Goal: Information Seeking & Learning: Understand process/instructions

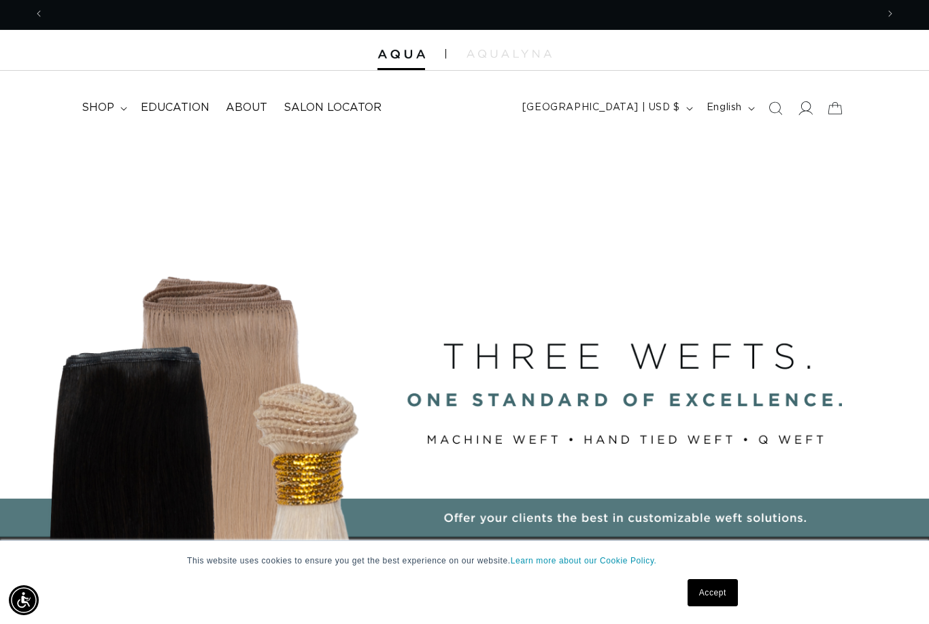
scroll to position [0, 1665]
click at [804, 109] on icon at bounding box center [805, 108] width 14 height 14
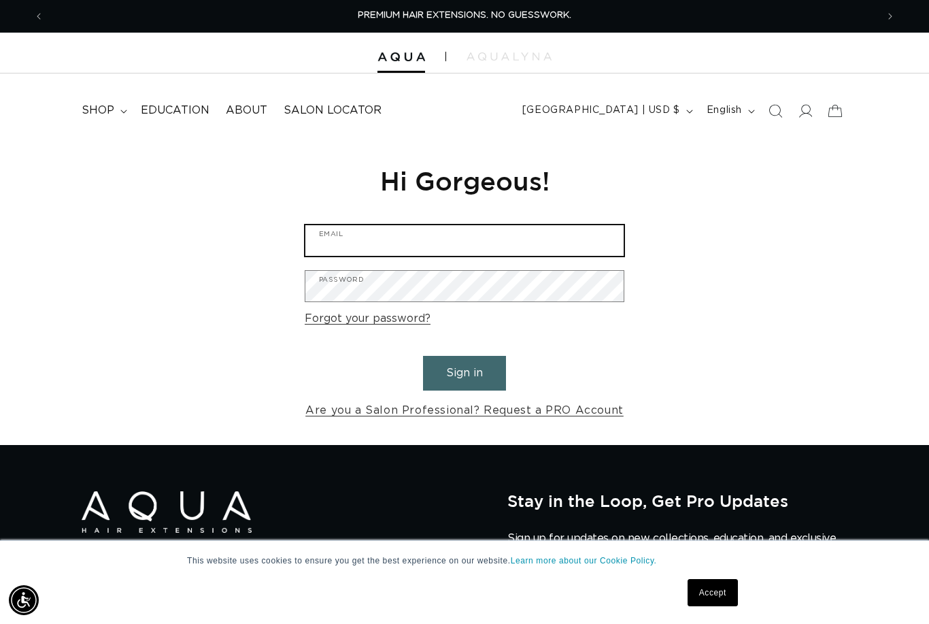
type input "katelynn.bronson@gmail.com"
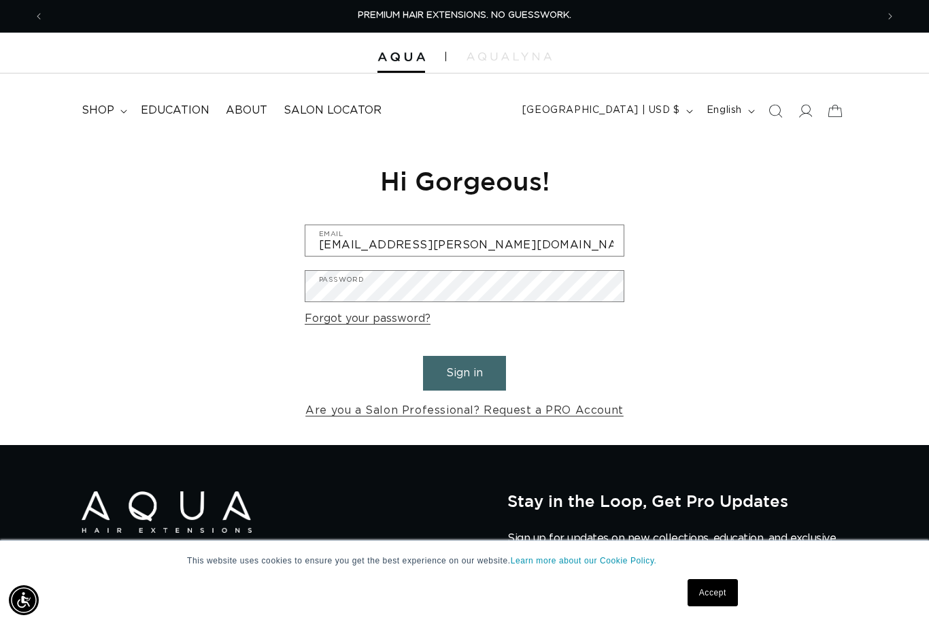
click at [464, 371] on button "Sign in" at bounding box center [464, 373] width 83 height 35
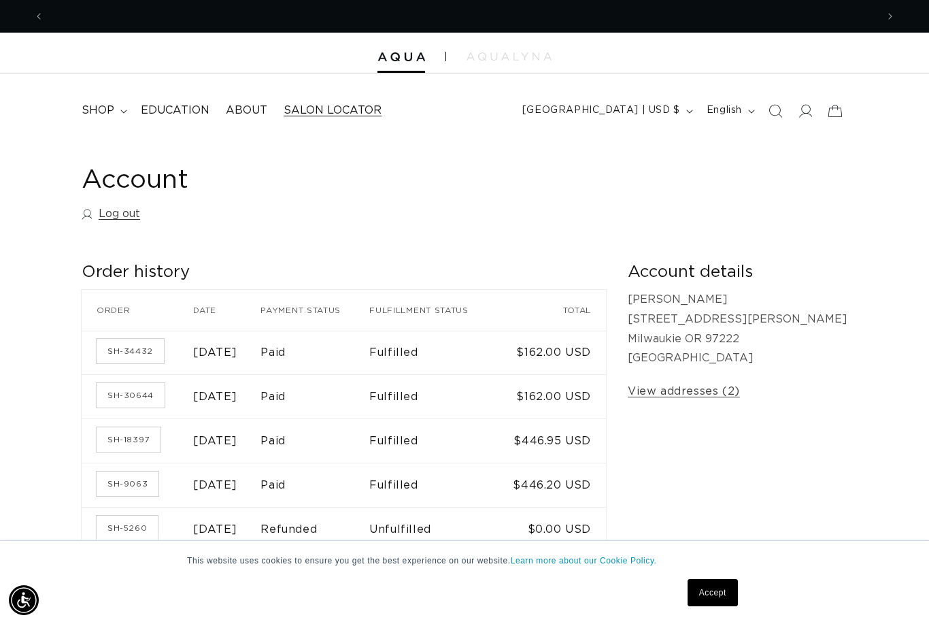
scroll to position [0, 832]
click at [109, 104] on span "shop" at bounding box center [98, 110] width 33 height 14
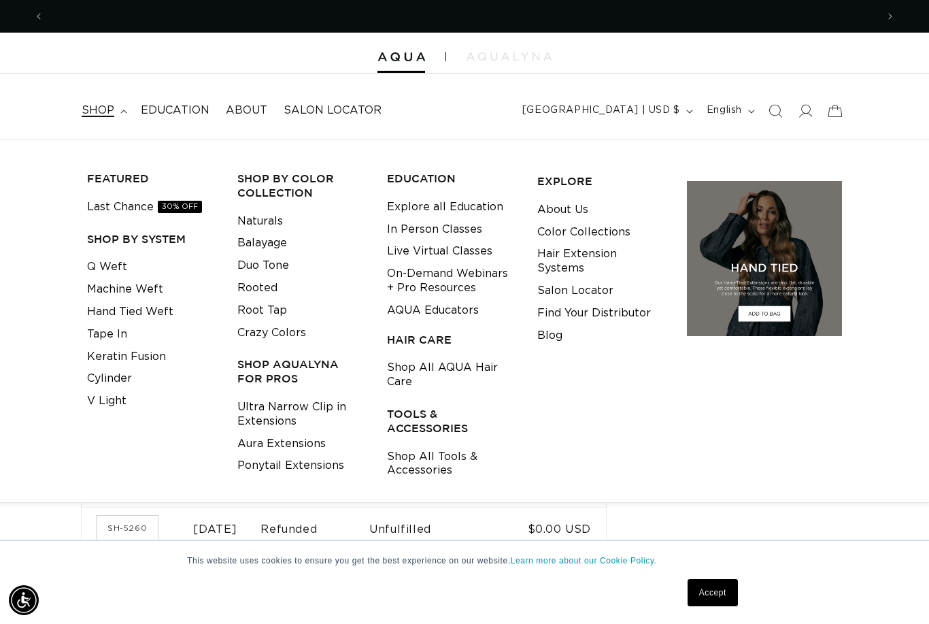
scroll to position [0, 1665]
click at [604, 250] on link "Hair Extension Systems" at bounding box center [601, 261] width 129 height 37
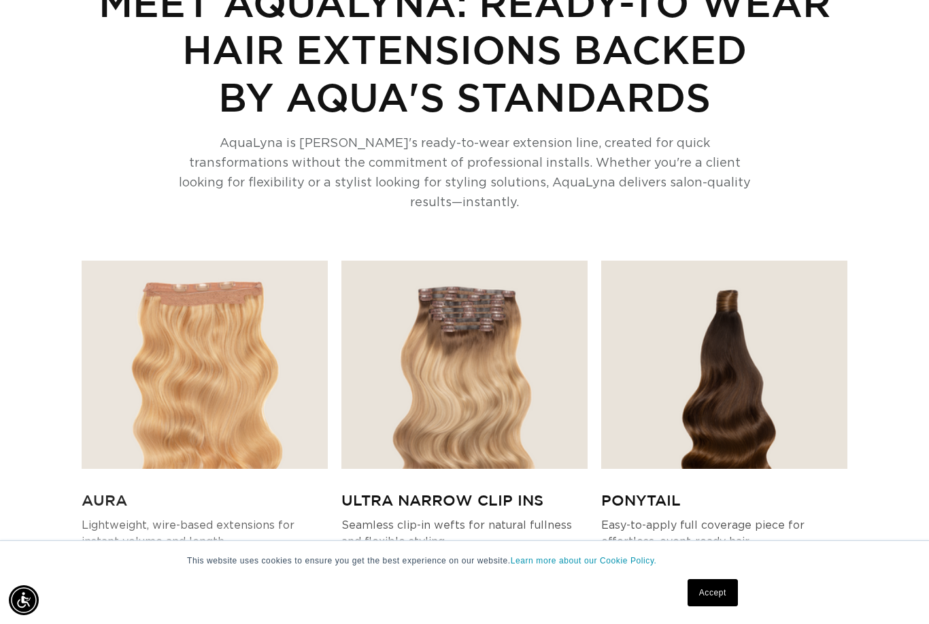
scroll to position [0, 1665]
click at [207, 367] on img at bounding box center [205, 364] width 246 height 208
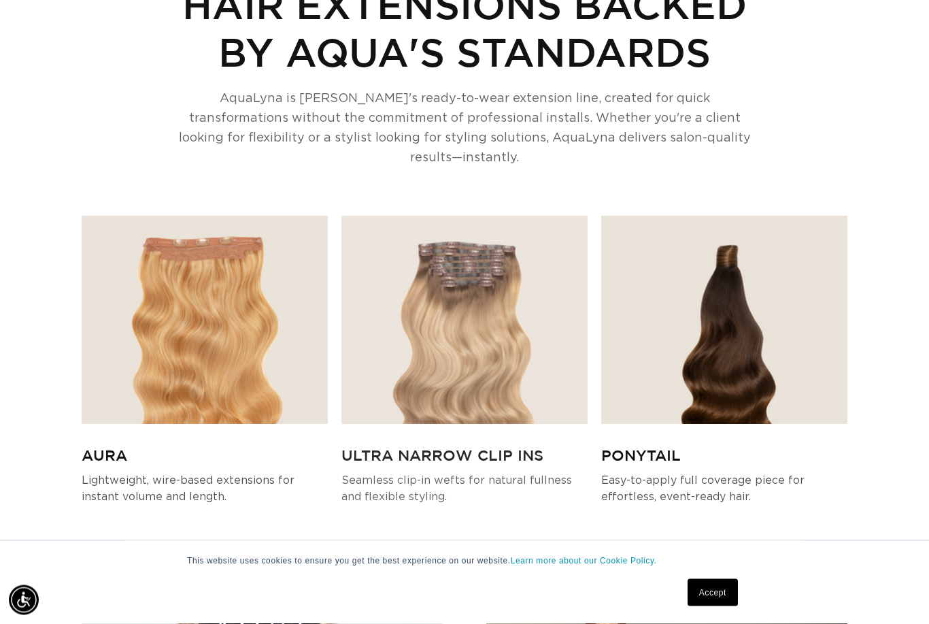
scroll to position [3428, 0]
click at [520, 353] on img at bounding box center [464, 320] width 246 height 208
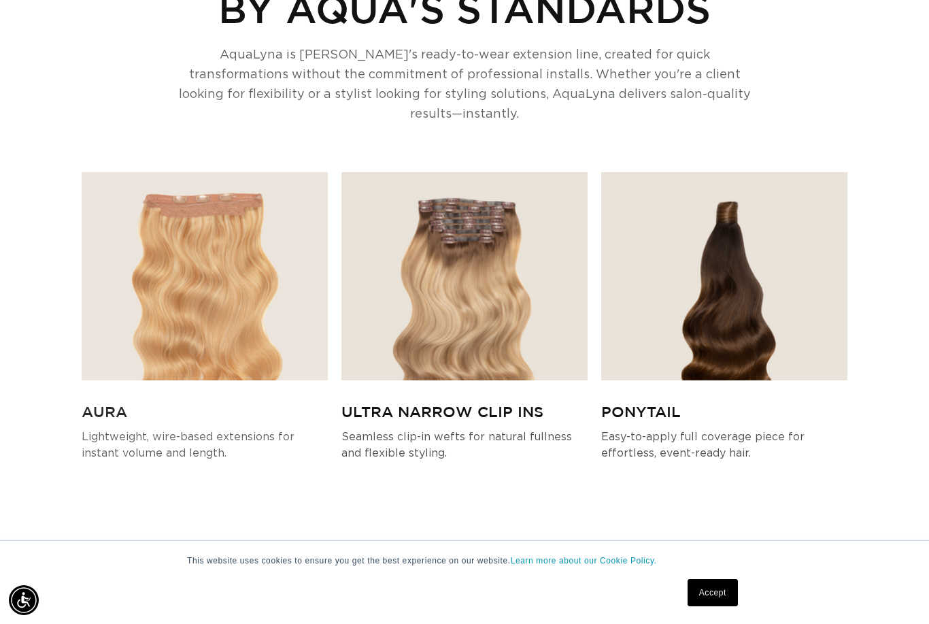
click at [183, 352] on img at bounding box center [205, 276] width 246 height 208
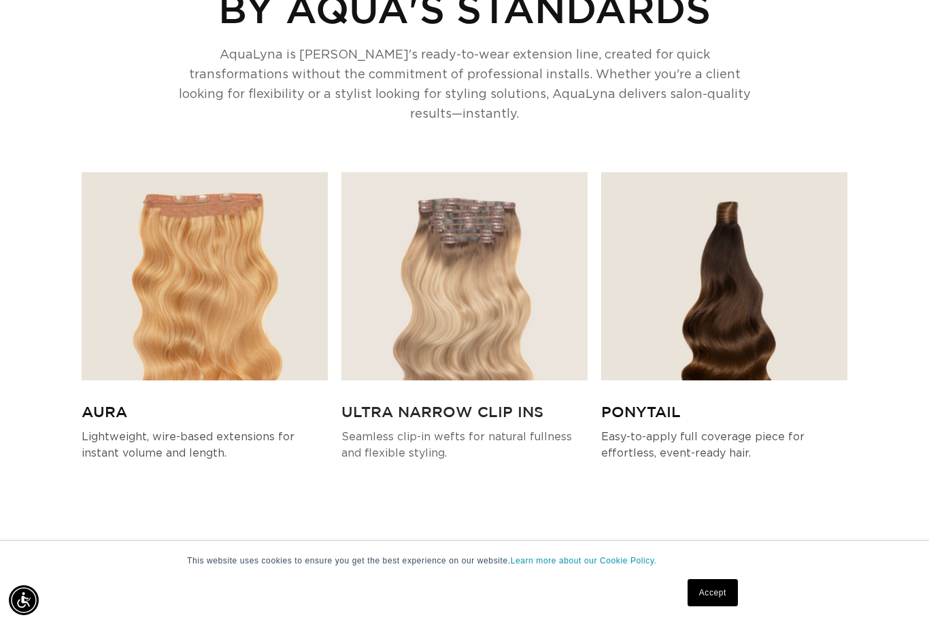
scroll to position [0, 1665]
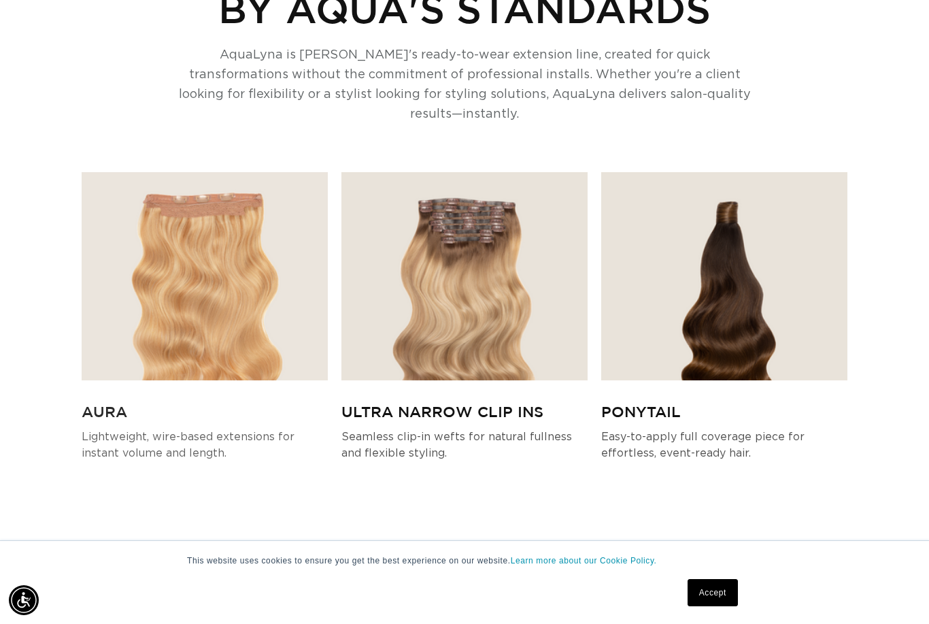
click at [142, 292] on img at bounding box center [205, 276] width 246 height 208
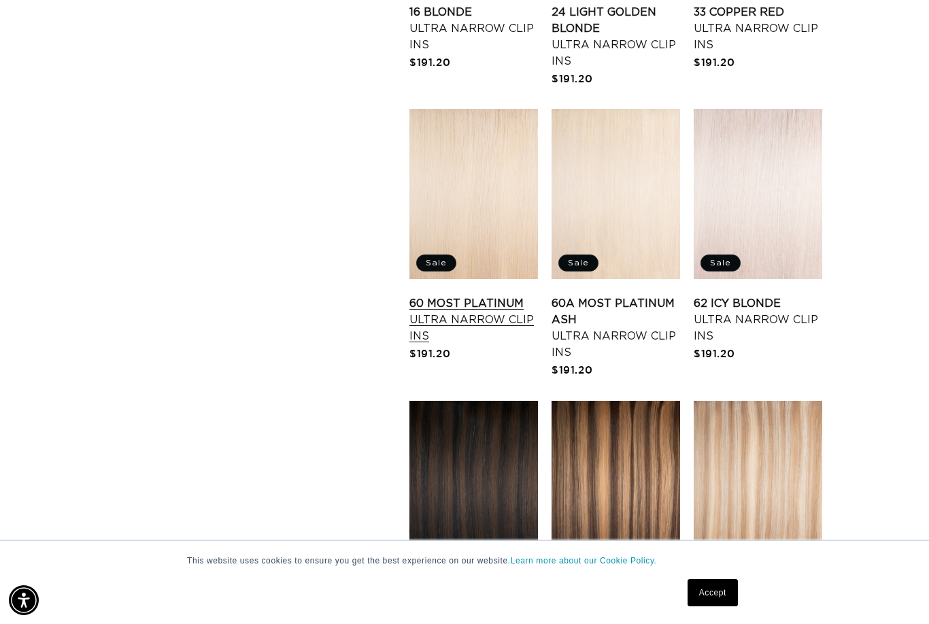
scroll to position [0, 1665]
click at [500, 295] on link "60 Most Platinum Ultra Narrow Clip Ins" at bounding box center [473, 319] width 129 height 49
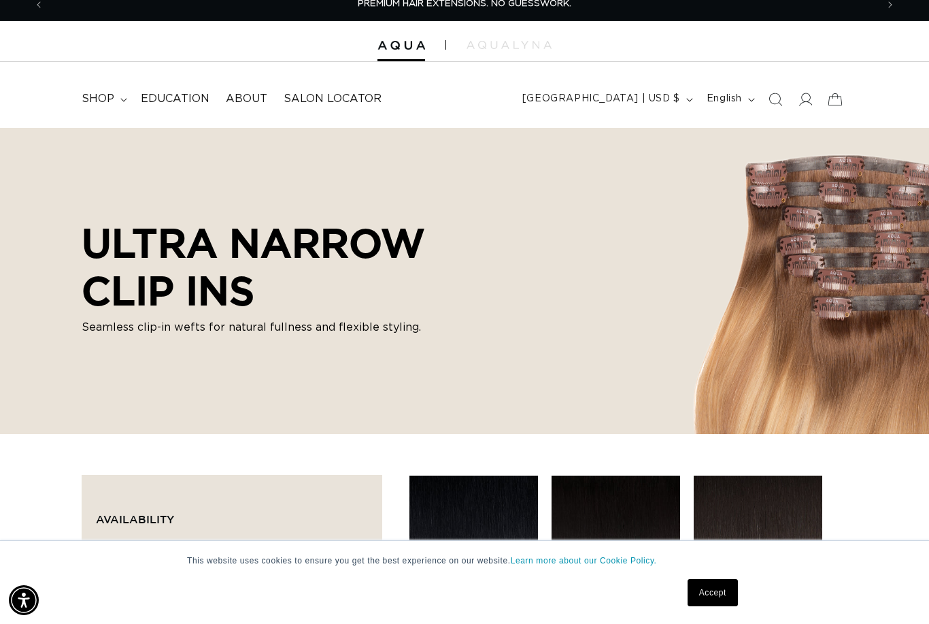
scroll to position [0, 0]
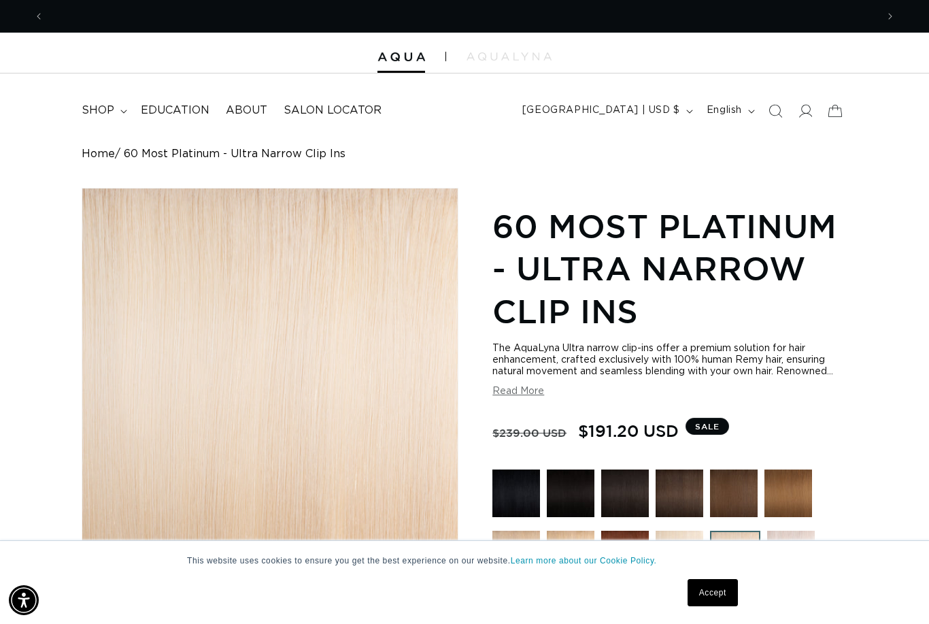
scroll to position [0, 832]
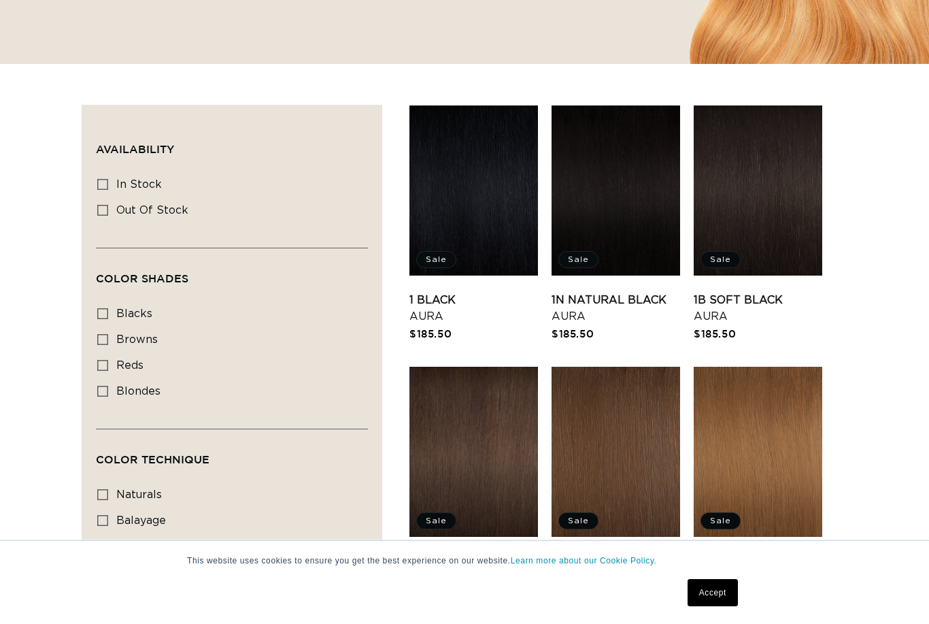
scroll to position [381, 0]
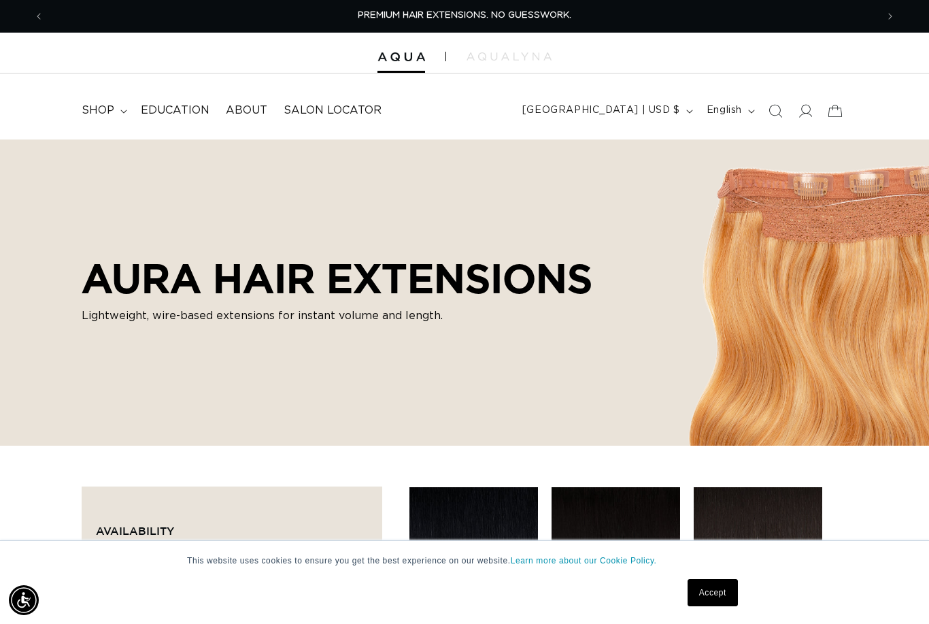
click at [142, 292] on h2 "AURA HAIR EXTENSIONS" at bounding box center [337, 278] width 511 height 48
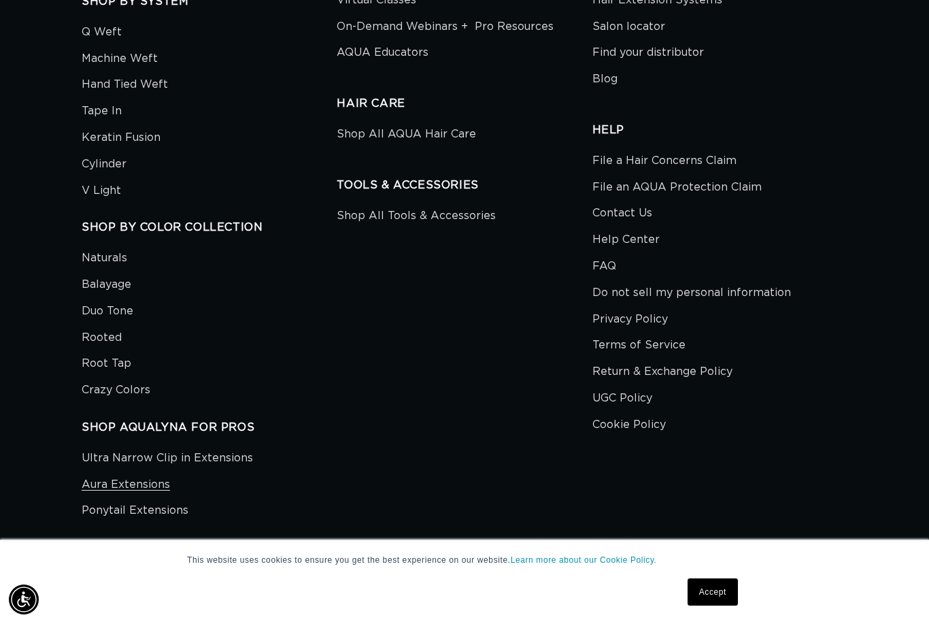
scroll to position [0, 1665]
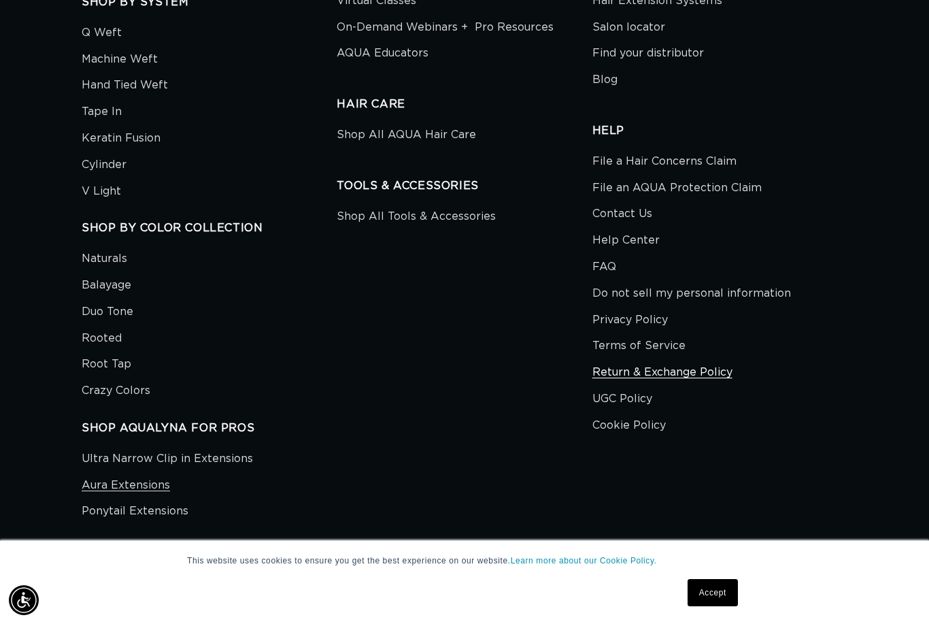
click at [714, 359] on link "Return & Exchange Policy" at bounding box center [662, 372] width 140 height 27
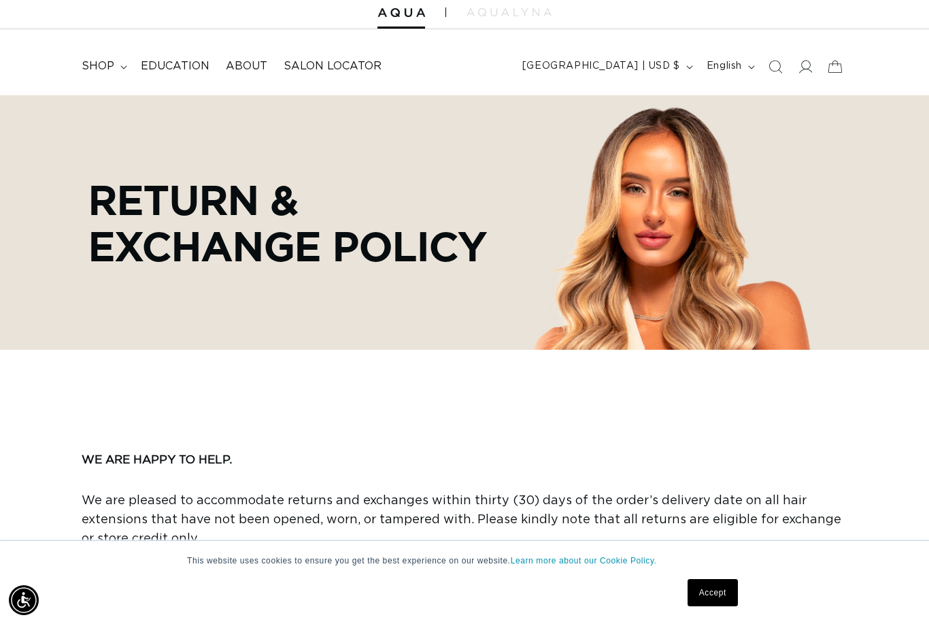
scroll to position [0, 1665]
